Goal: Task Accomplishment & Management: Manage account settings

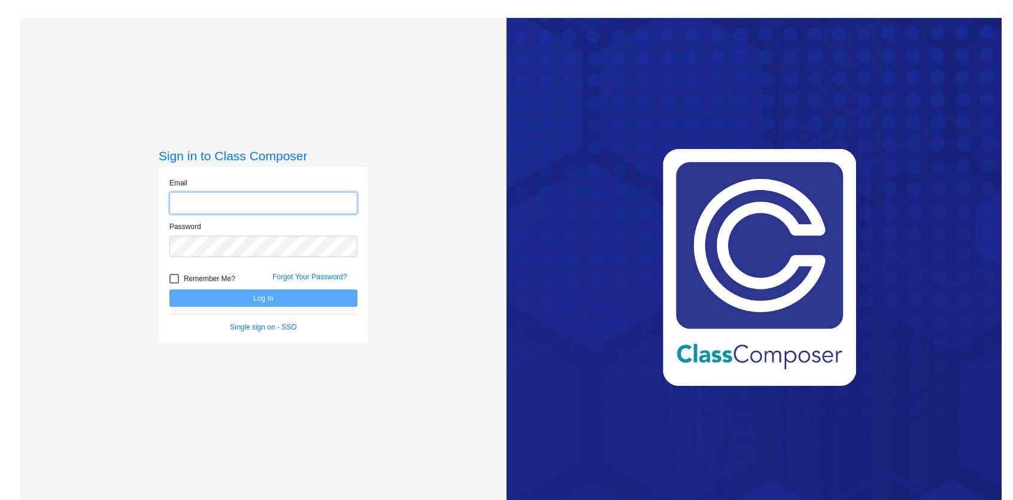
paste input "[EMAIL_ADDRESS][DOMAIN_NAME]"
type input "[EMAIL_ADDRESS][DOMAIN_NAME]"
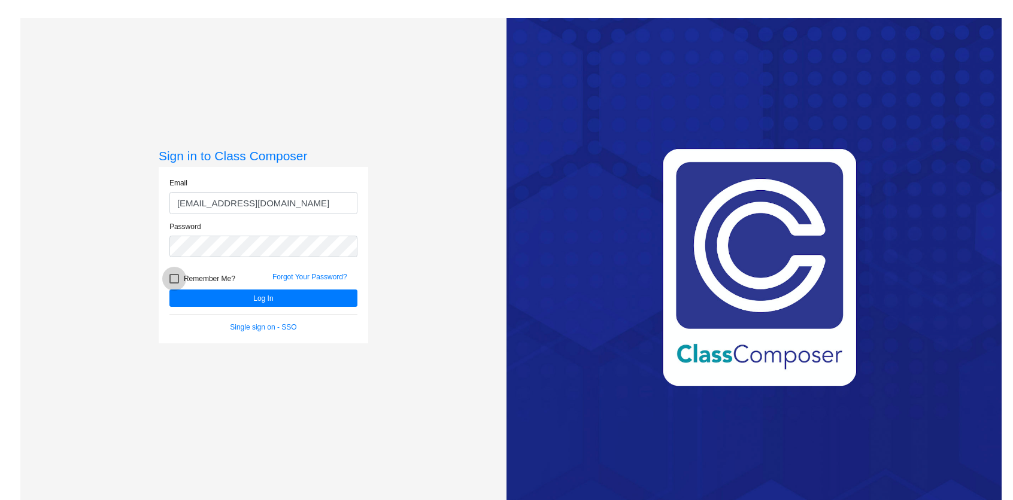
click at [210, 280] on span "Remember Me?" at bounding box center [209, 279] width 51 height 14
click at [174, 284] on input "Remember Me?" at bounding box center [174, 284] width 1 height 1
checkbox input "true"
click at [202, 307] on button "Log In" at bounding box center [263, 298] width 188 height 17
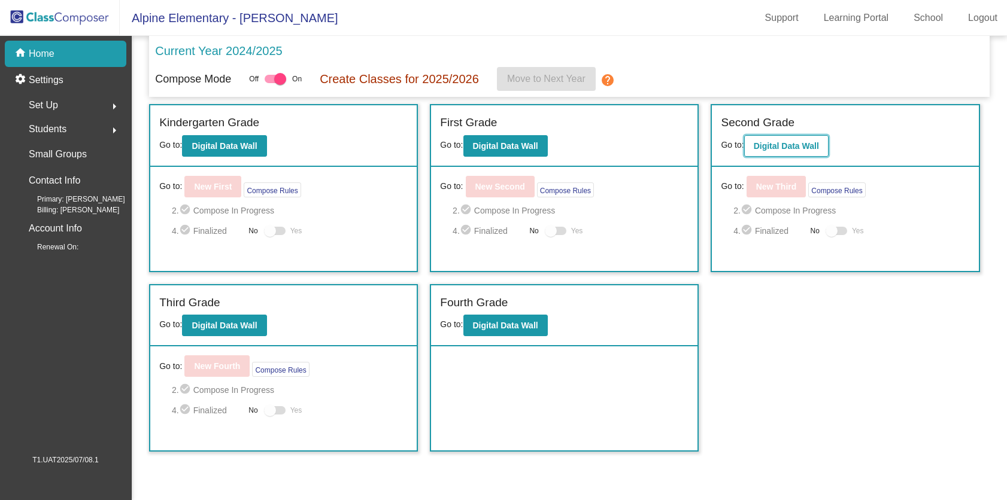
click at [794, 150] on b "Digital Data Wall" at bounding box center [786, 146] width 65 height 10
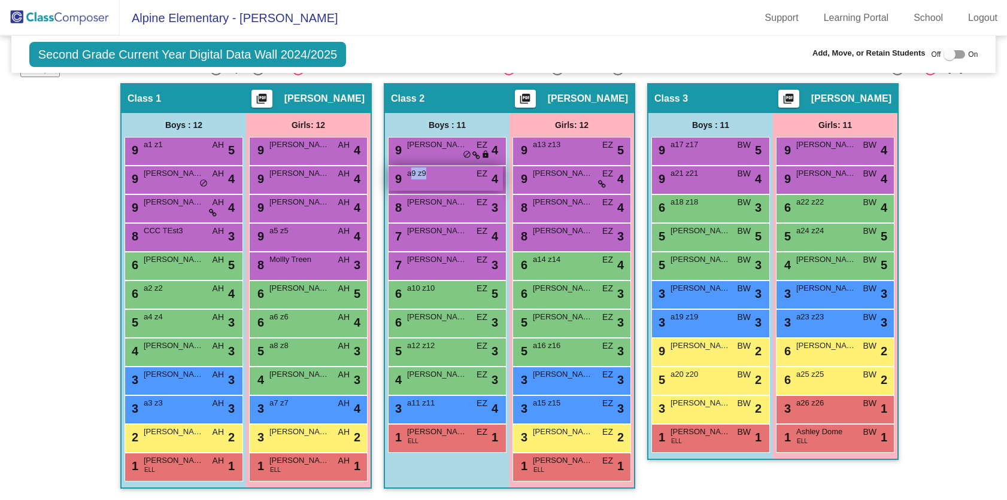
drag, startPoint x: 407, startPoint y: 174, endPoint x: 453, endPoint y: 173, distance: 46.1
click at [453, 173] on span "a9 z9" at bounding box center [437, 174] width 60 height 12
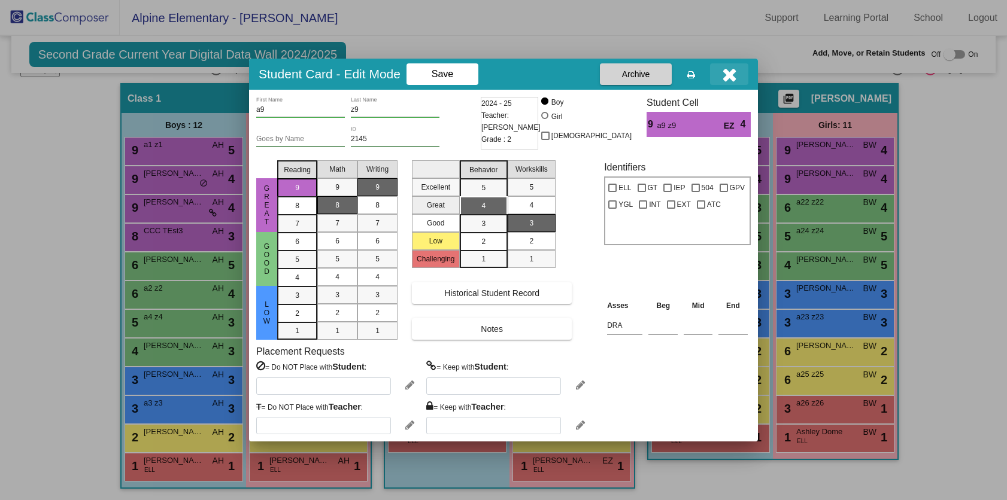
click at [733, 79] on icon "button" at bounding box center [729, 74] width 15 height 19
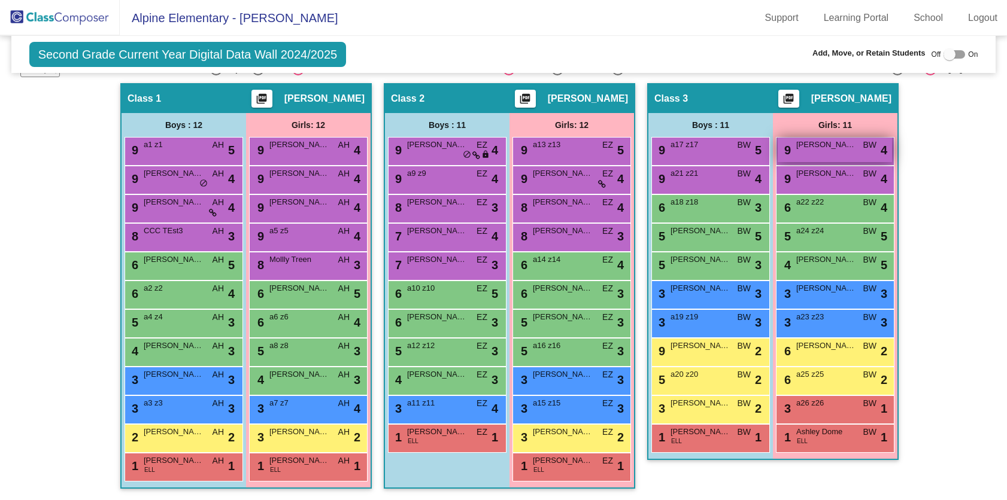
click at [848, 155] on div "9 [PERSON_NAME] BW lock do_not_disturb_alt 4" at bounding box center [835, 150] width 114 height 25
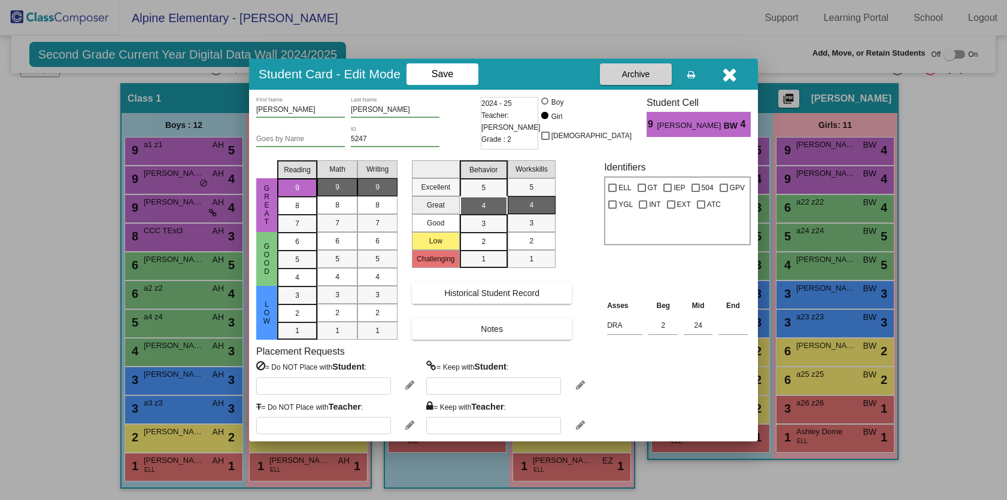
click at [732, 79] on icon "button" at bounding box center [729, 74] width 15 height 19
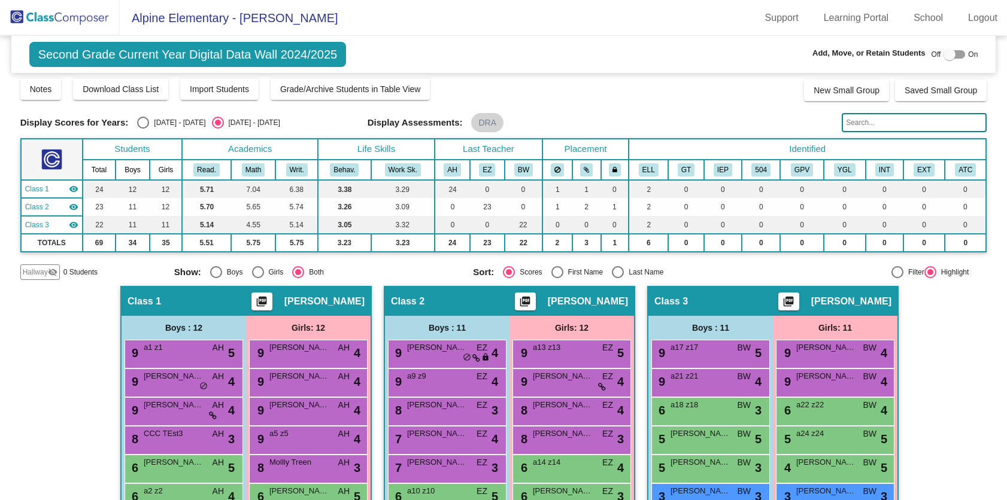
scroll to position [29, 0]
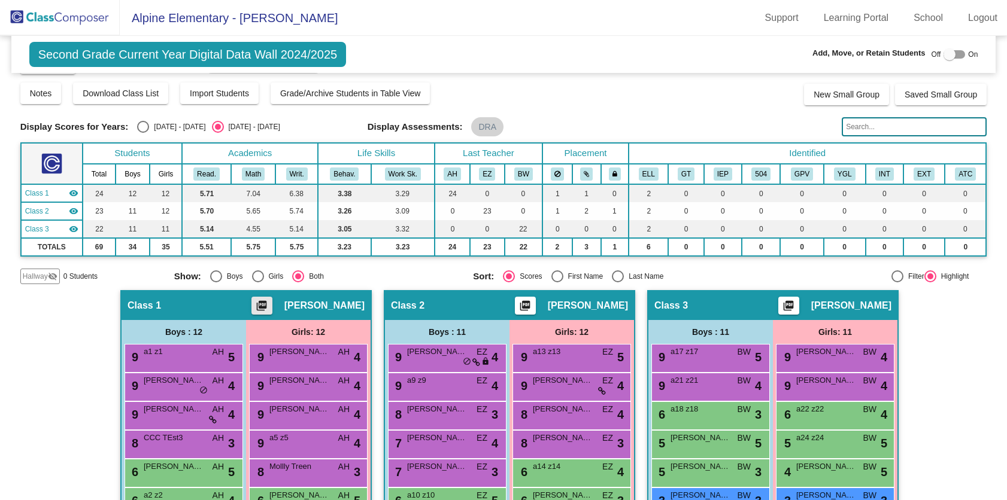
click at [263, 305] on mat-icon "picture_as_pdf" at bounding box center [261, 308] width 14 height 17
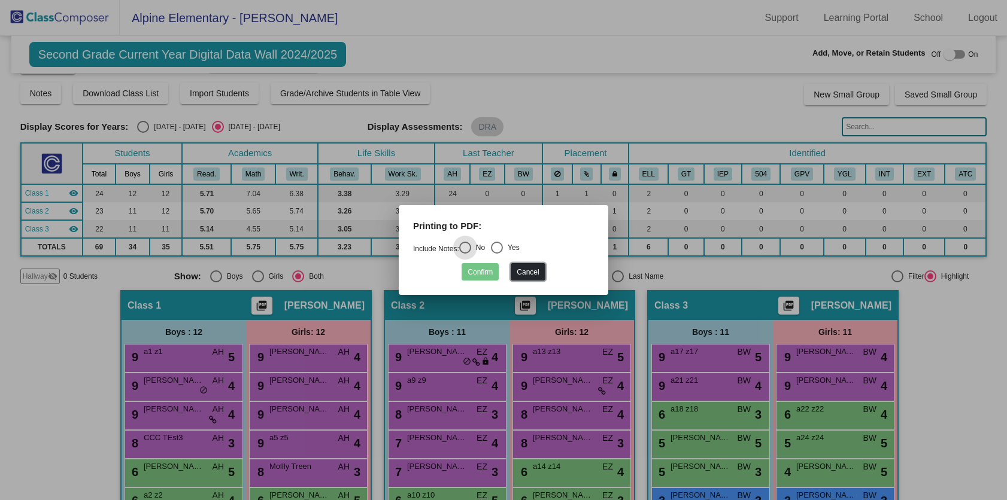
click at [539, 269] on button "Cancel" at bounding box center [528, 271] width 34 height 17
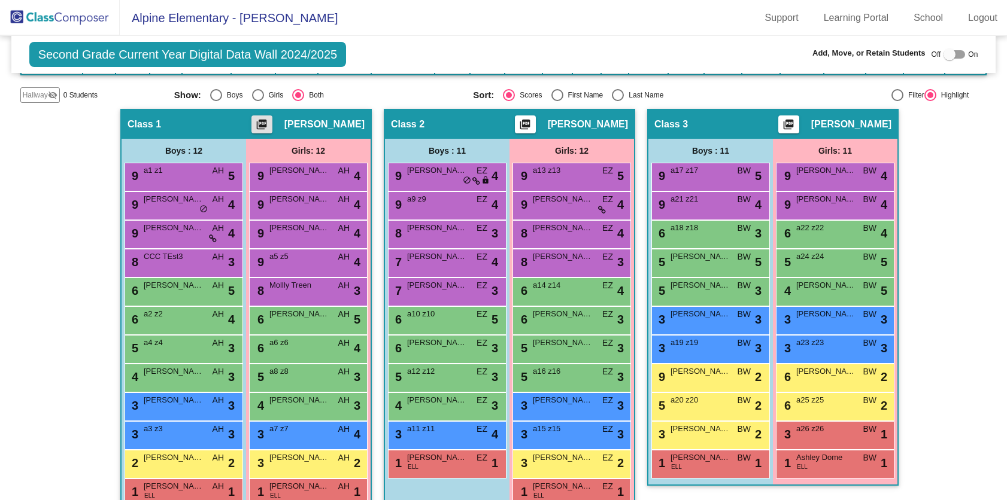
scroll to position [236, 0]
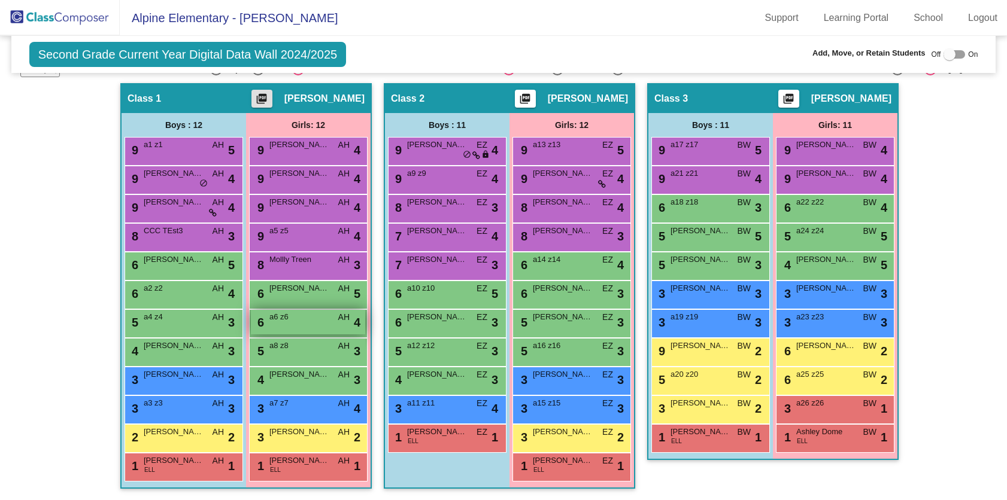
click at [304, 312] on span "a6 z6" at bounding box center [299, 317] width 60 height 12
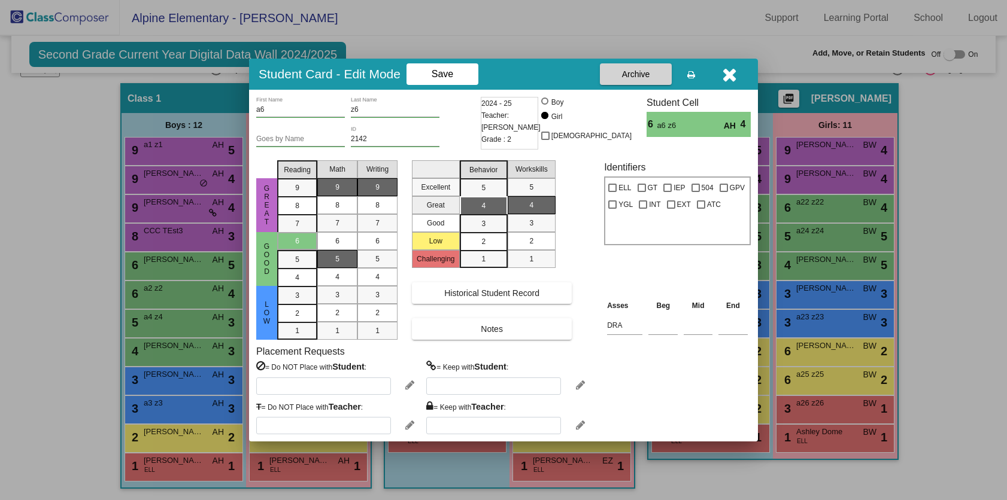
click at [321, 256] on mat-list-option "5" at bounding box center [337, 259] width 40 height 18
click at [339, 281] on span "4" at bounding box center [337, 277] width 4 height 11
click at [735, 80] on icon "button" at bounding box center [729, 74] width 15 height 19
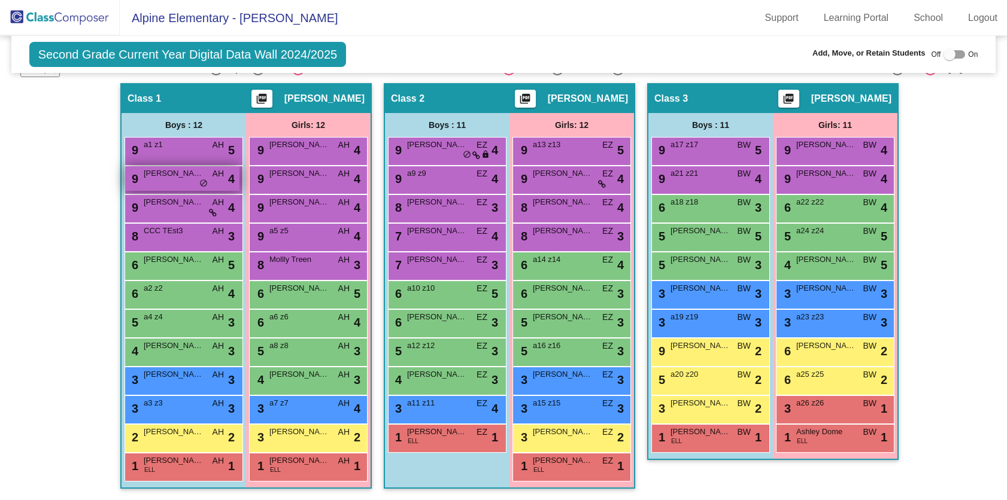
click at [186, 181] on div "9 [PERSON_NAME] AH lock do_not_disturb_alt 4" at bounding box center [182, 178] width 114 height 25
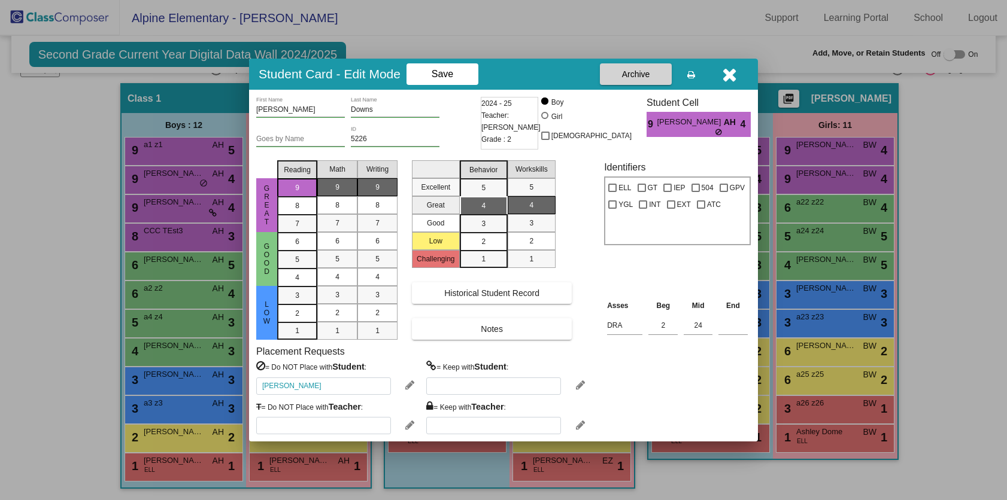
click at [727, 81] on icon "button" at bounding box center [729, 74] width 15 height 19
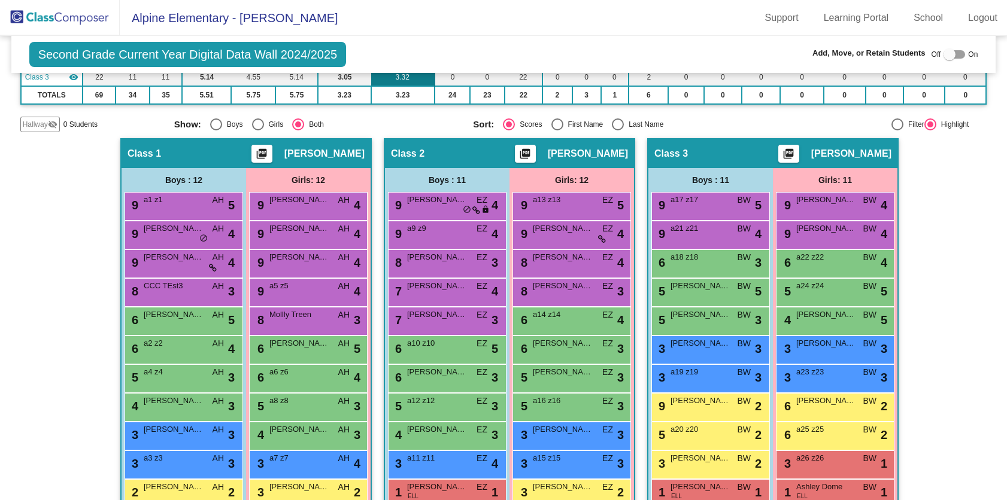
scroll to position [92, 0]
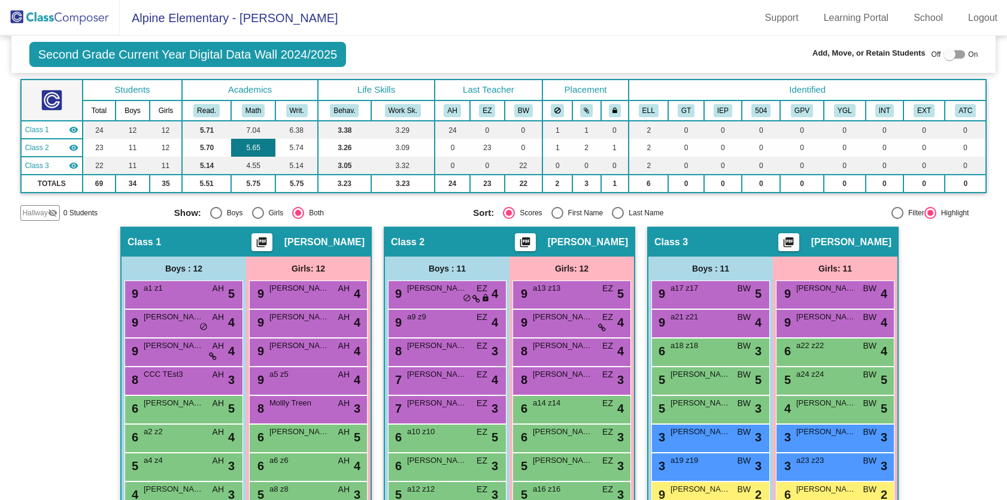
click at [244, 150] on td "5.65" at bounding box center [253, 148] width 44 height 18
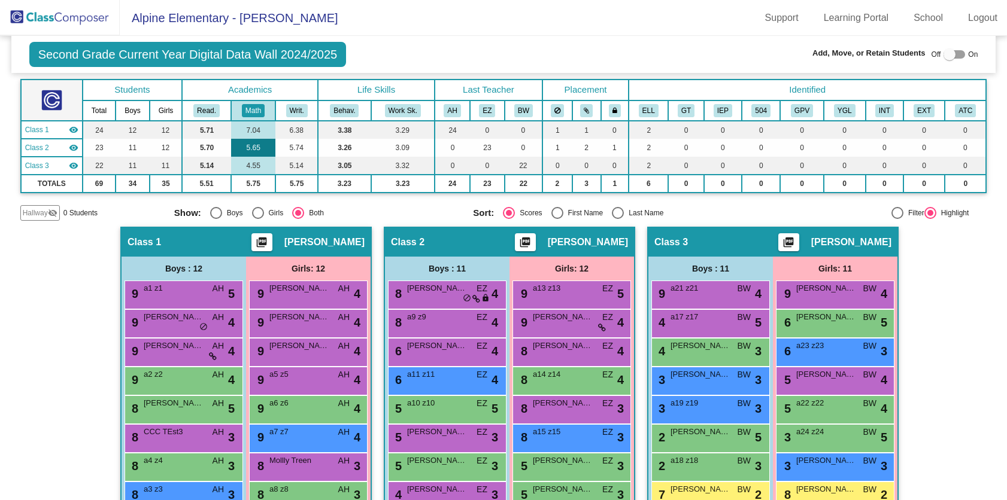
click at [245, 150] on td "5.65" at bounding box center [253, 148] width 44 height 18
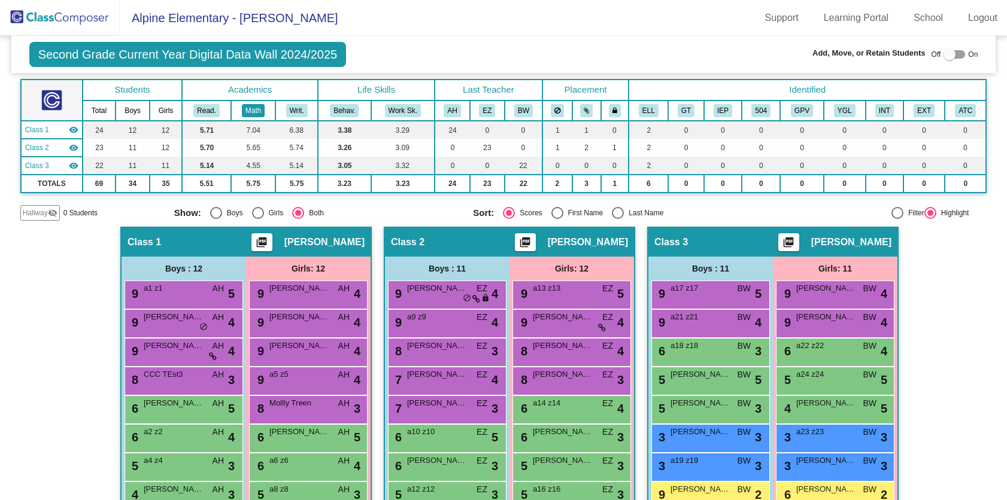
click at [254, 113] on button "Math" at bounding box center [253, 110] width 23 height 13
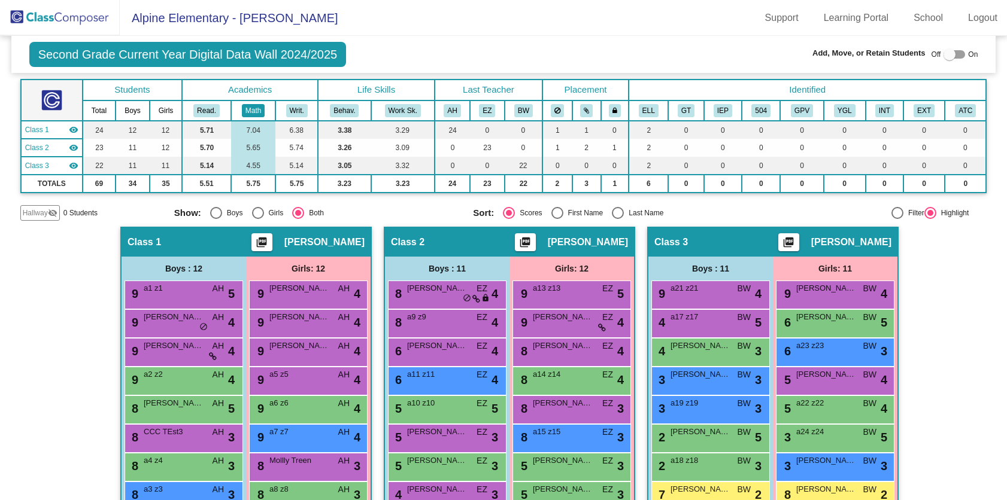
click at [254, 113] on button "Math" at bounding box center [253, 110] width 23 height 13
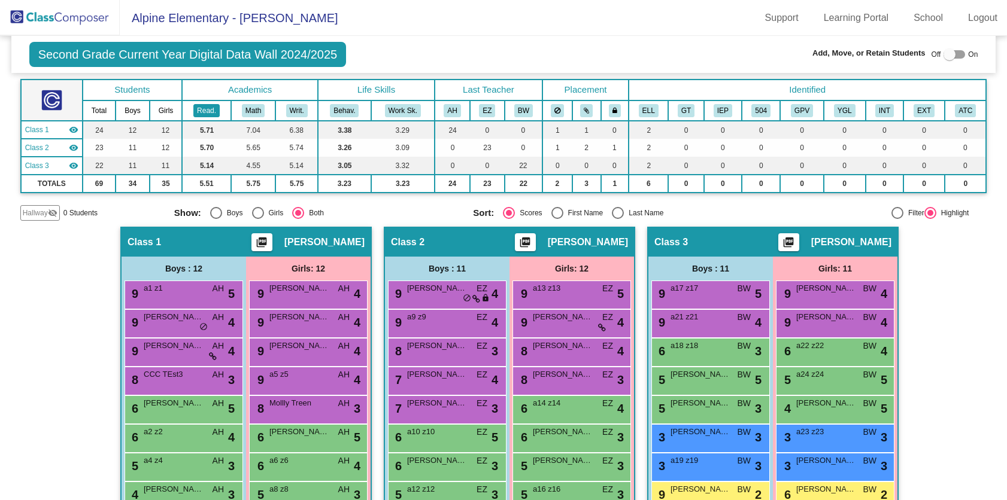
click at [198, 111] on button "Read." at bounding box center [206, 110] width 26 height 13
click at [190, 299] on div "9 a1 z1 AH lock do_not_disturb_alt 5" at bounding box center [182, 293] width 114 height 25
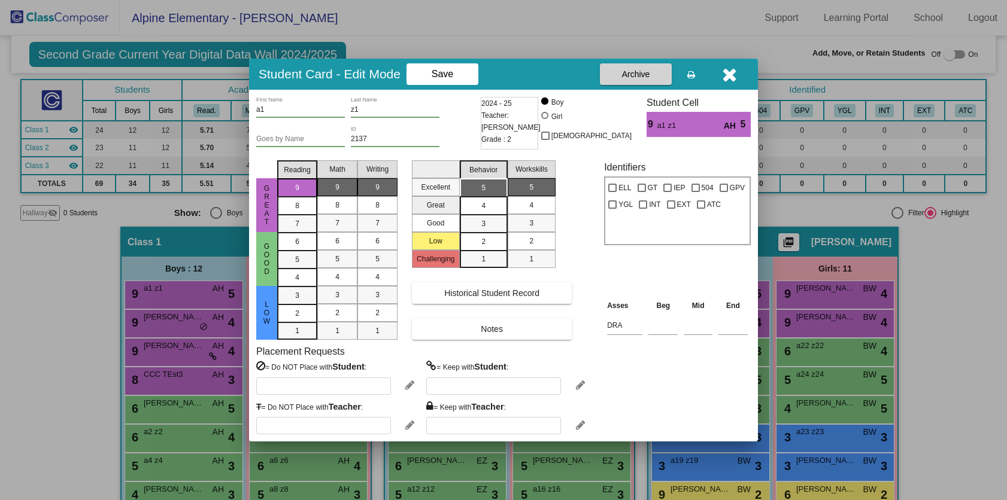
click at [481, 376] on div "= Keep with Student :" at bounding box center [505, 378] width 158 height 34
click at [585, 387] on div "= Do NOT Place with Student : = Keep with Student :" at bounding box center [503, 378] width 494 height 34
click at [581, 388] on icon at bounding box center [580, 385] width 9 height 11
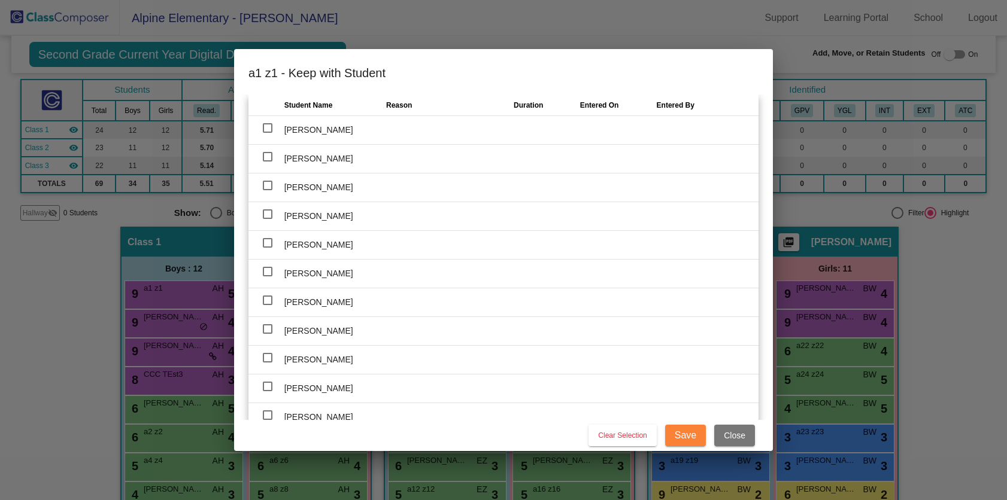
drag, startPoint x: 744, startPoint y: 435, endPoint x: 718, endPoint y: 430, distance: 26.3
click at [744, 435] on span "Close" at bounding box center [735, 436] width 22 height 10
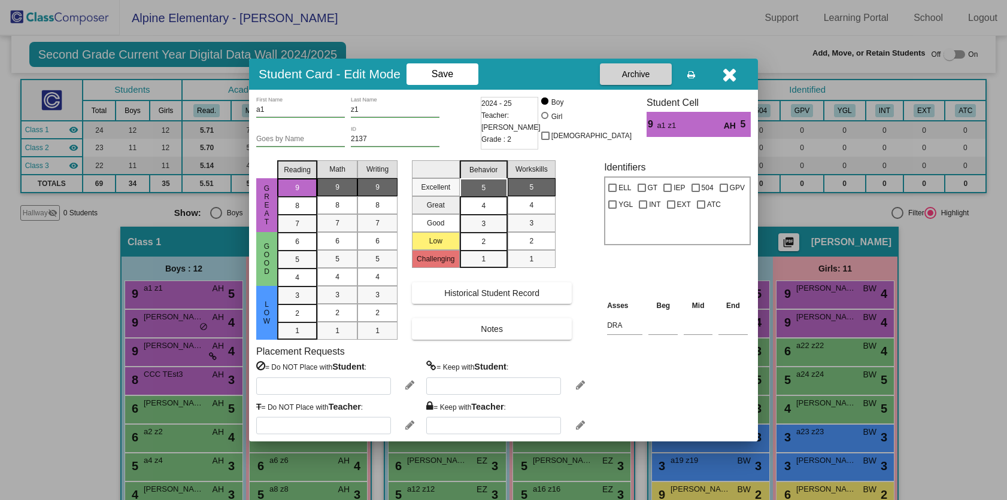
click at [426, 388] on div "= Do NOT Place with Student : = Keep with Student :" at bounding box center [503, 378] width 494 height 34
click at [409, 387] on icon at bounding box center [409, 385] width 9 height 11
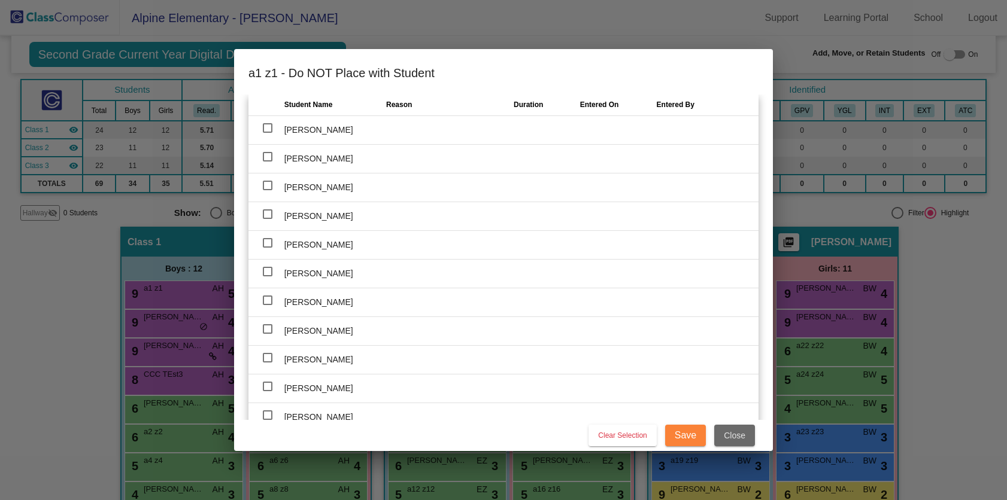
click at [743, 429] on button "Close" at bounding box center [734, 436] width 41 height 22
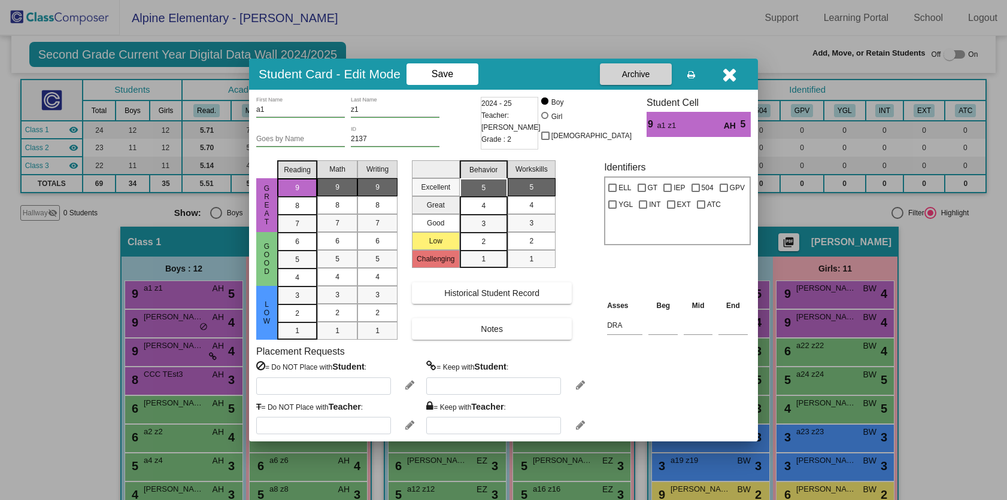
click at [732, 81] on icon "button" at bounding box center [729, 74] width 15 height 19
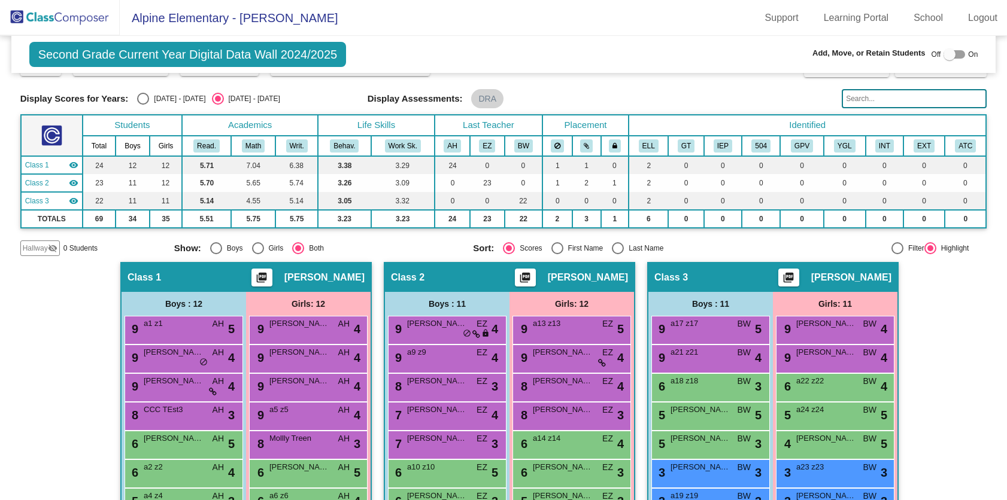
scroll to position [20, 0]
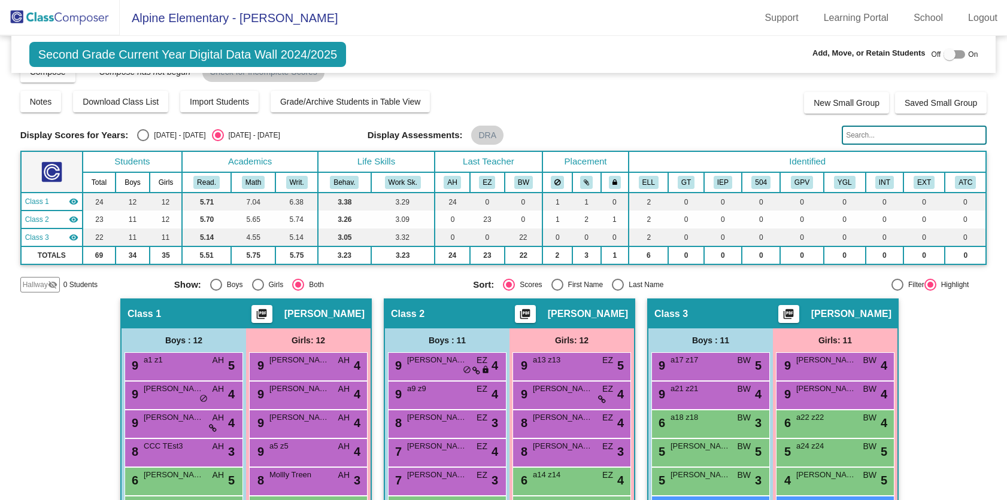
click at [265, 317] on mat-icon "picture_as_pdf" at bounding box center [261, 316] width 14 height 17
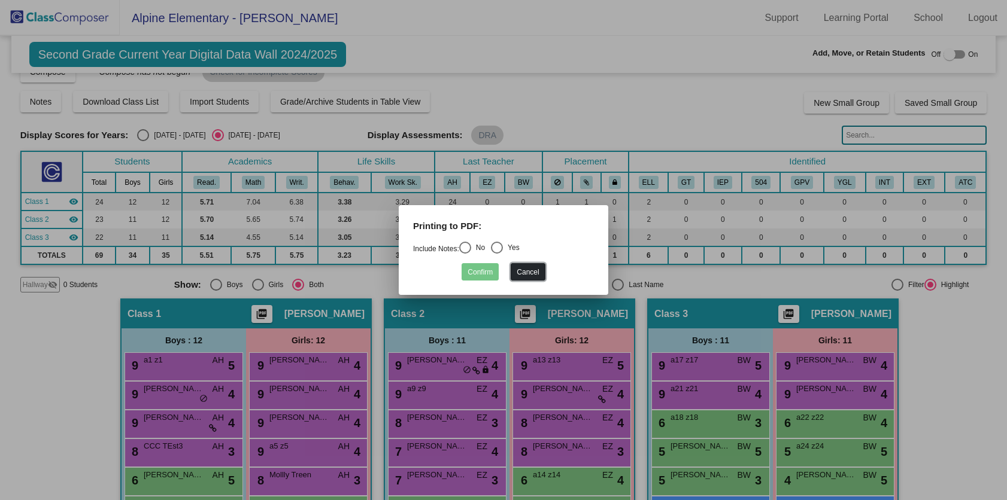
click at [527, 276] on button "Cancel" at bounding box center [528, 271] width 34 height 17
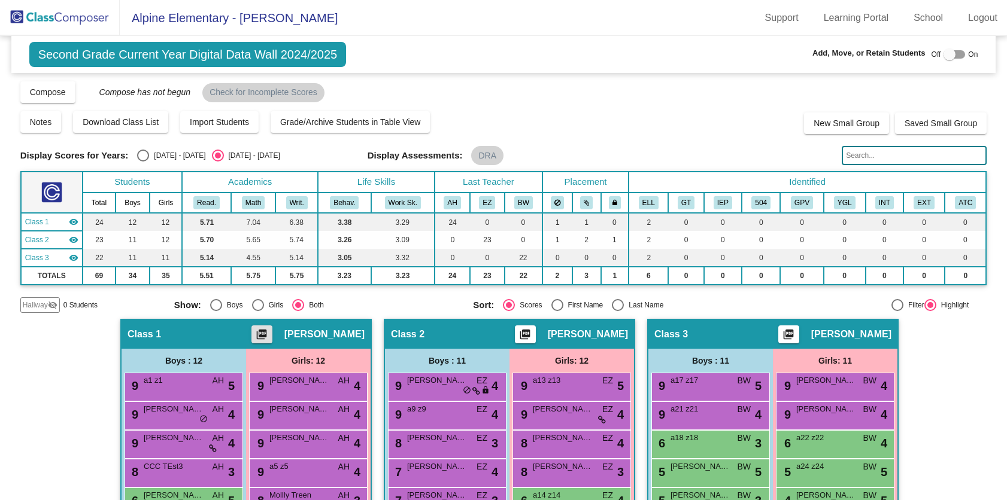
scroll to position [0, 0]
click at [432, 392] on div "9 [PERSON_NAME] EZ lock do_not_disturb_alt 4" at bounding box center [446, 386] width 114 height 25
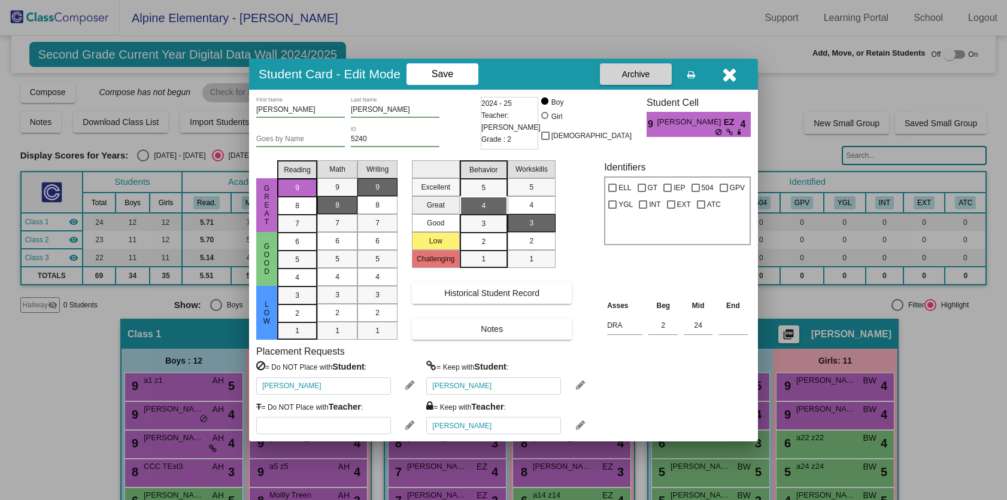
click at [670, 131] on div at bounding box center [698, 132] width 83 height 7
click at [640, 70] on span "Archive" at bounding box center [636, 74] width 28 height 10
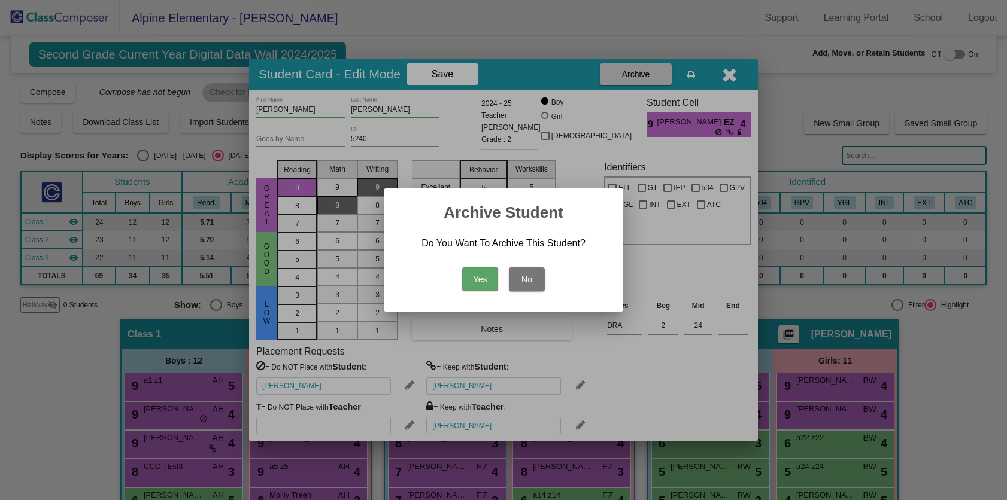
click at [190, 227] on div at bounding box center [503, 250] width 1007 height 500
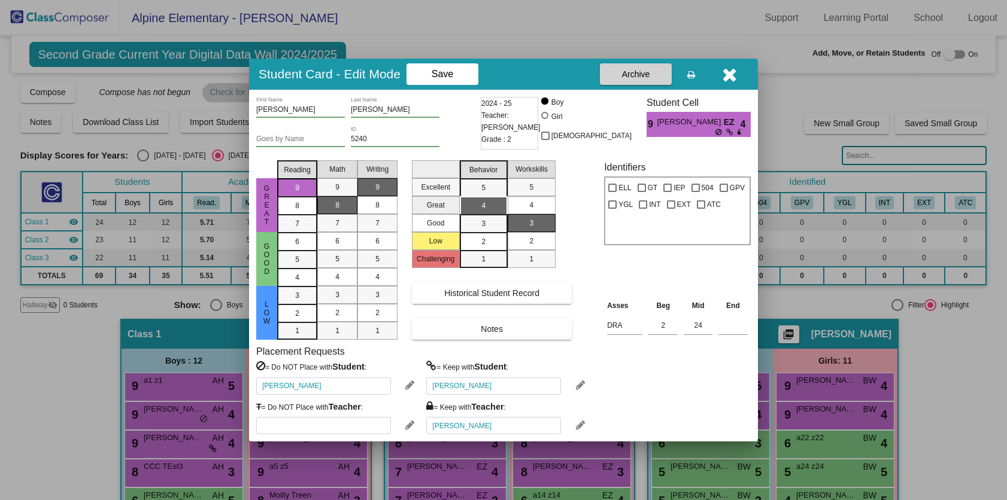
click at [739, 73] on button "button" at bounding box center [729, 74] width 38 height 22
